Goal: Transaction & Acquisition: Purchase product/service

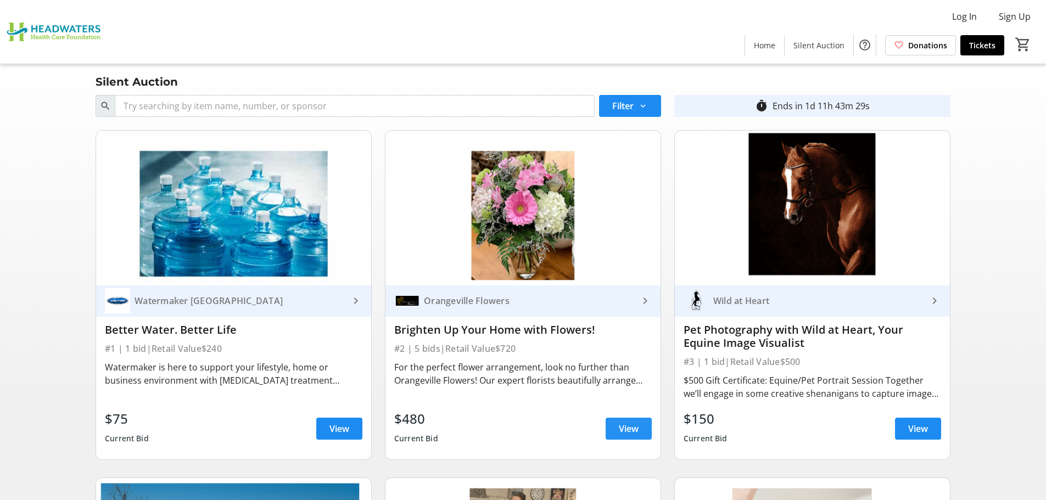
click at [613, 434] on span at bounding box center [629, 429] width 46 height 26
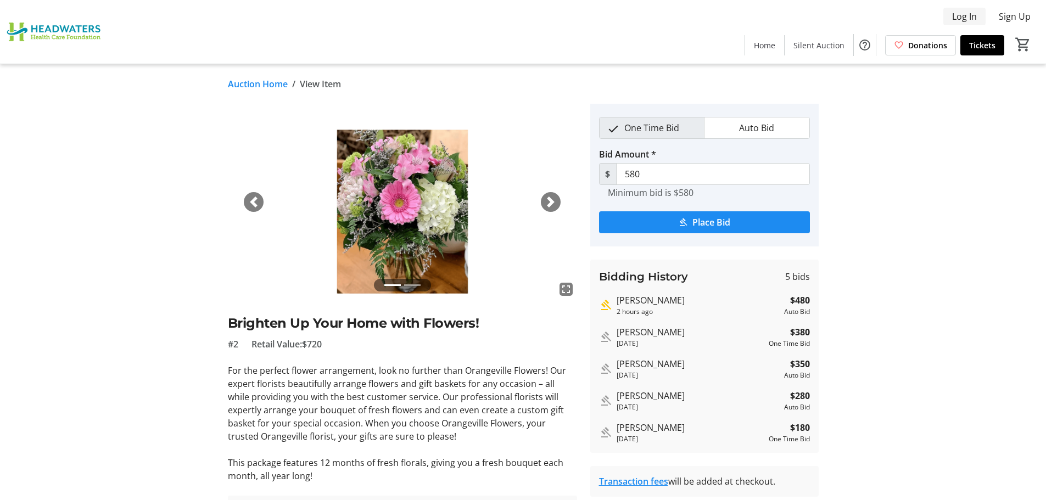
click at [957, 15] on span "Log In" at bounding box center [964, 16] width 25 height 13
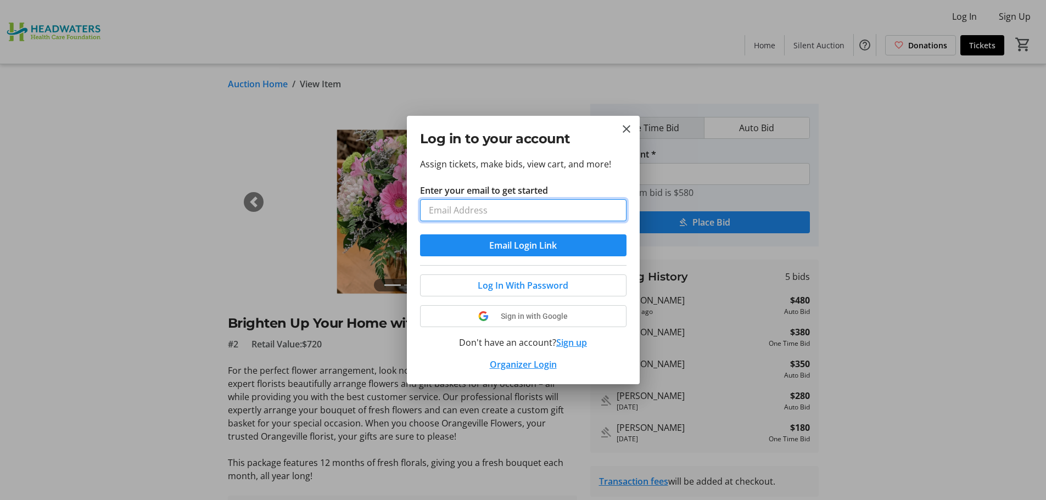
click at [460, 212] on input "Enter your email to get started" at bounding box center [523, 210] width 207 height 22
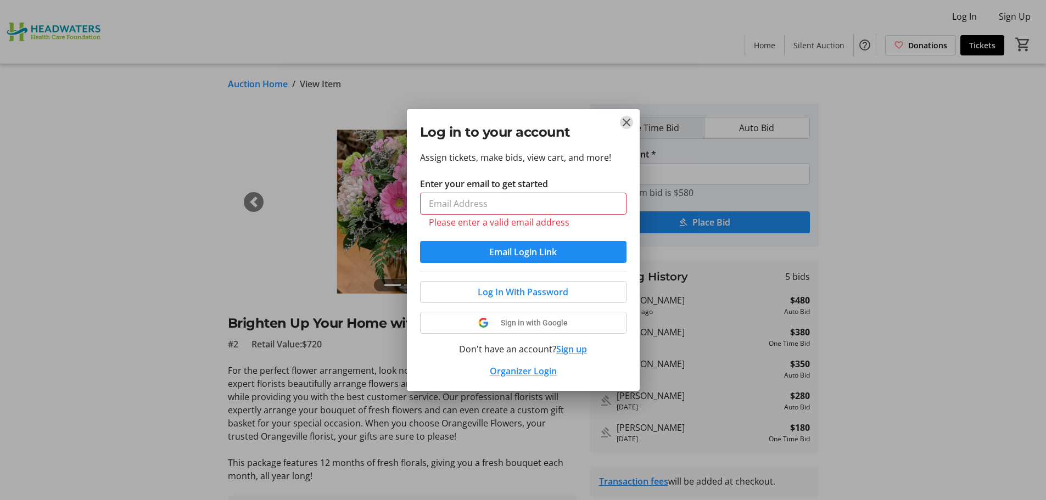
click at [625, 125] on mat-icon "Close" at bounding box center [626, 122] width 13 height 13
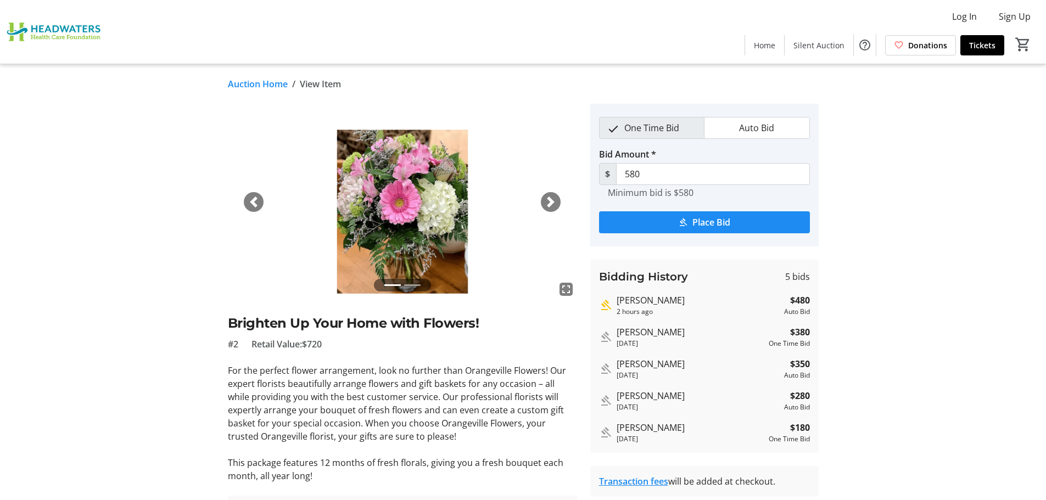
click at [556, 202] on div "Next" at bounding box center [551, 202] width 20 height 20
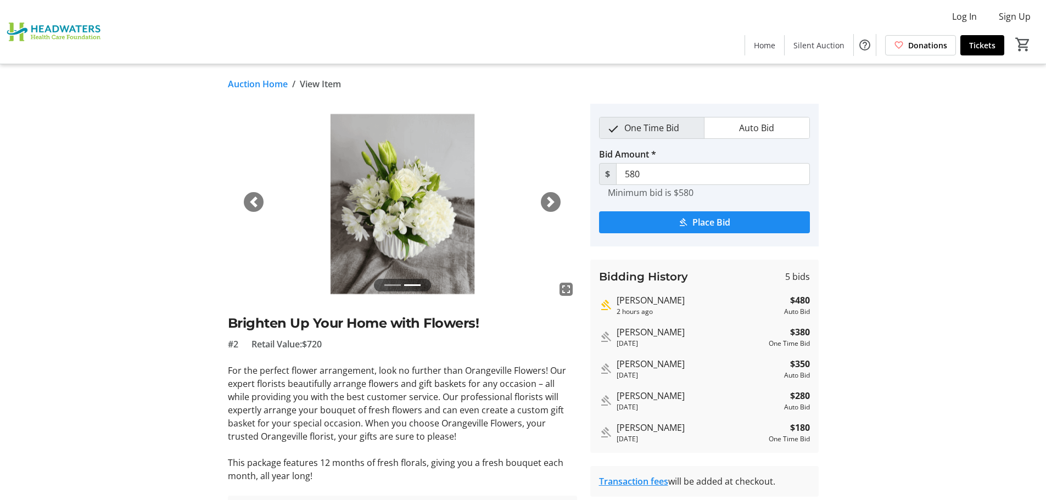
click at [556, 202] on div "Next" at bounding box center [551, 202] width 20 height 20
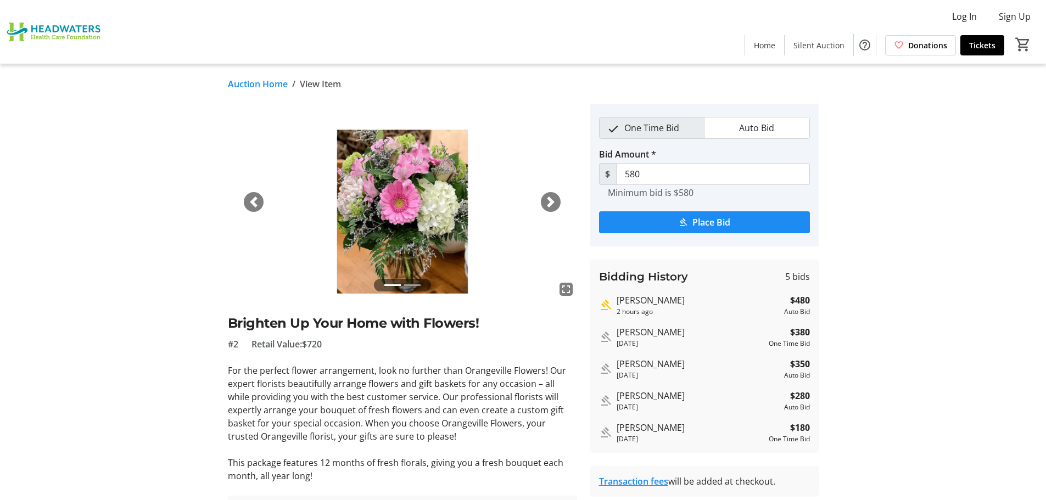
click at [556, 202] on div "Next" at bounding box center [551, 202] width 20 height 20
